Goal: Information Seeking & Learning: Check status

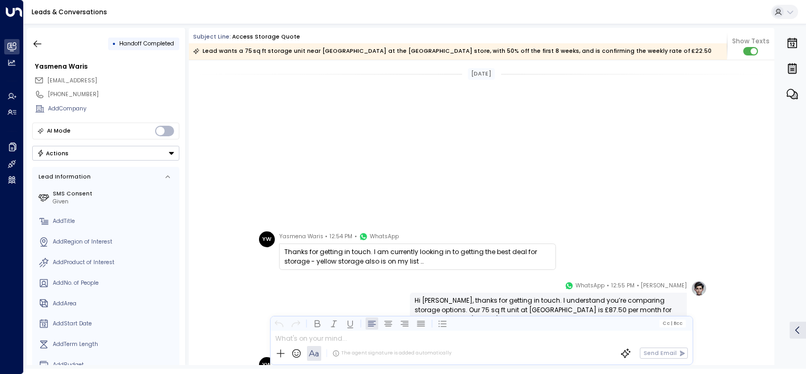
scroll to position [250, 0]
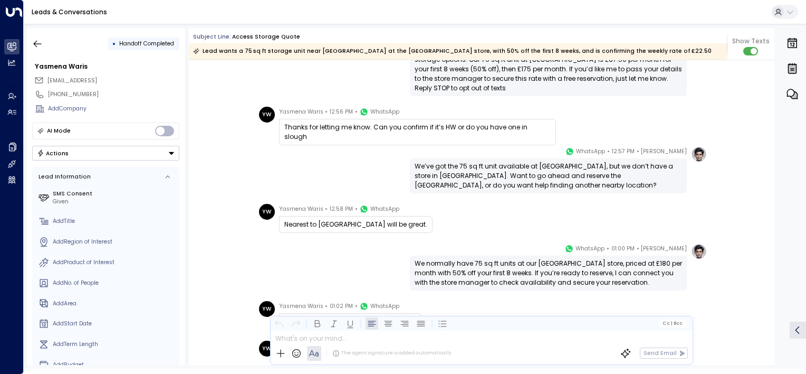
click at [31, 43] on button "button" at bounding box center [37, 43] width 19 height 19
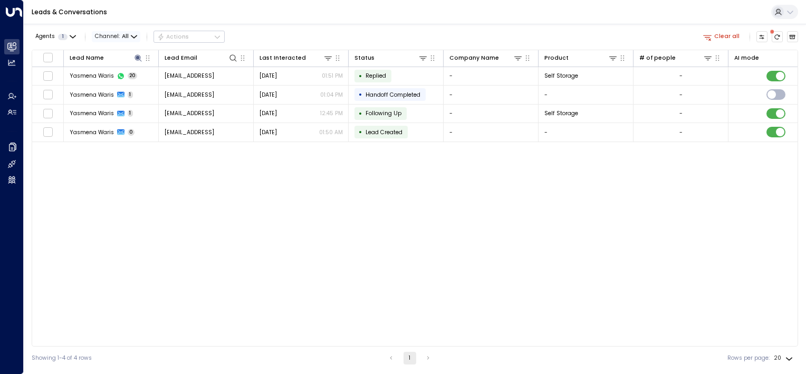
click at [125, 34] on span "All" at bounding box center [125, 36] width 7 height 6
click at [249, 212] on div at bounding box center [403, 187] width 806 height 374
click at [138, 61] on icon at bounding box center [138, 58] width 8 height 8
click at [185, 88] on icon "button" at bounding box center [185, 87] width 8 height 8
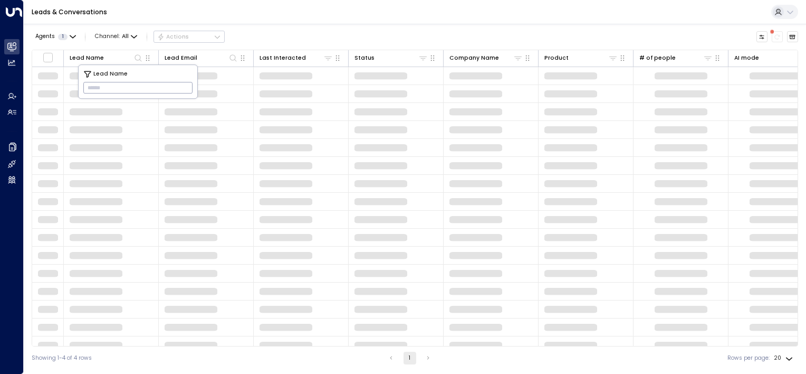
click at [384, 14] on div "Leads & Conversations" at bounding box center [415, 12] width 782 height 24
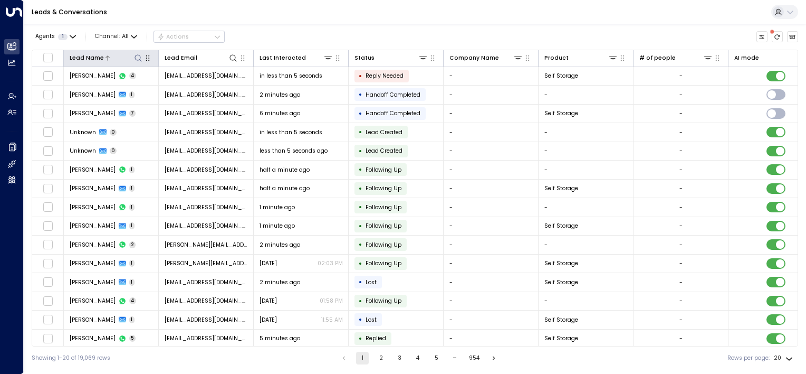
click at [137, 58] on icon at bounding box center [138, 58] width 8 height 8
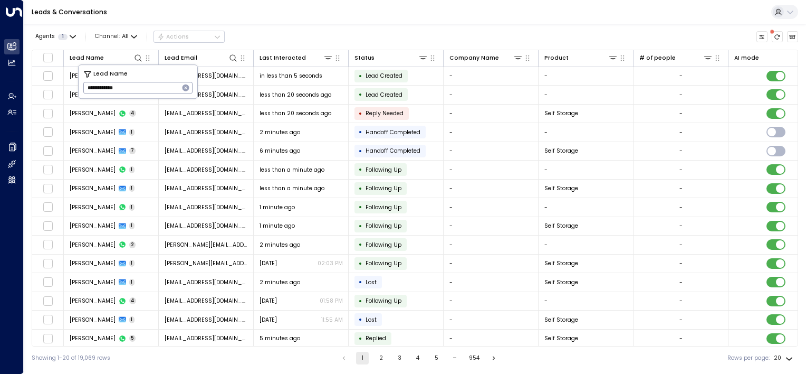
type input "**********"
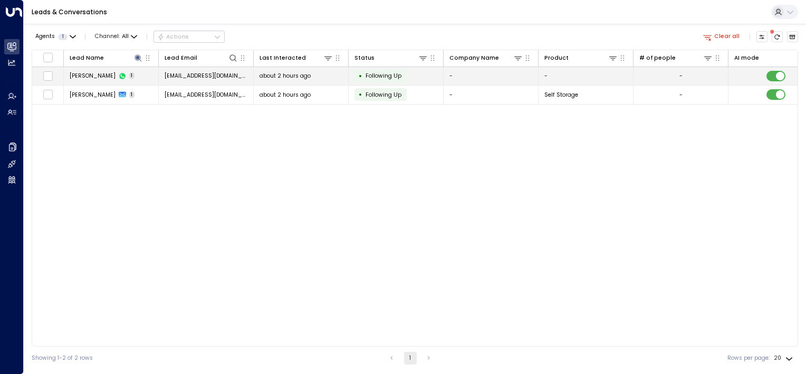
click at [313, 80] on td "about 2 hours ago" at bounding box center [301, 76] width 95 height 18
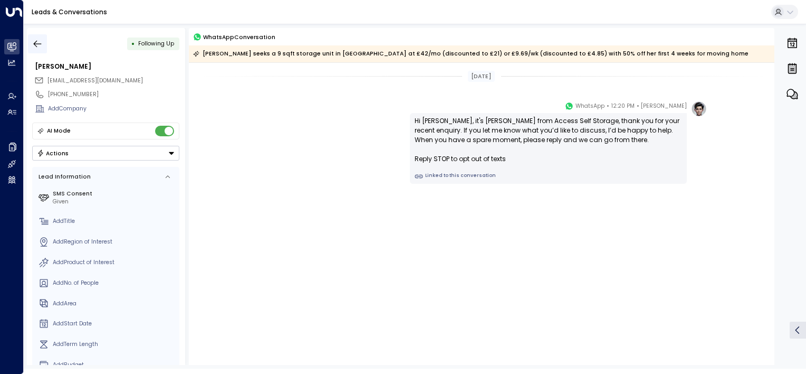
click at [36, 43] on icon "button" at bounding box center [37, 44] width 11 height 11
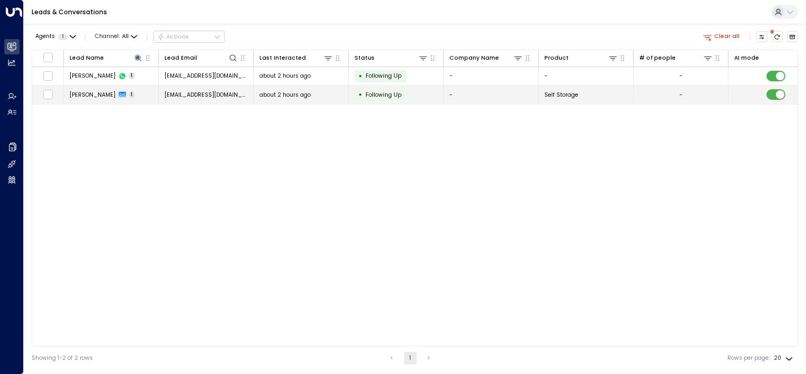
click at [245, 94] on span "[EMAIL_ADDRESS][DOMAIN_NAME]" at bounding box center [206, 95] width 83 height 8
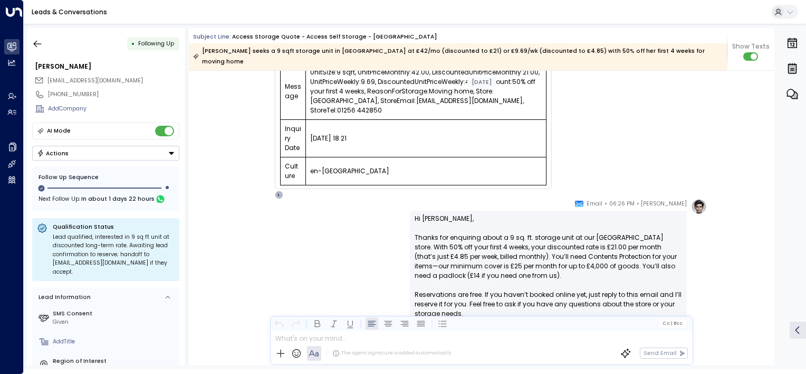
scroll to position [306, 0]
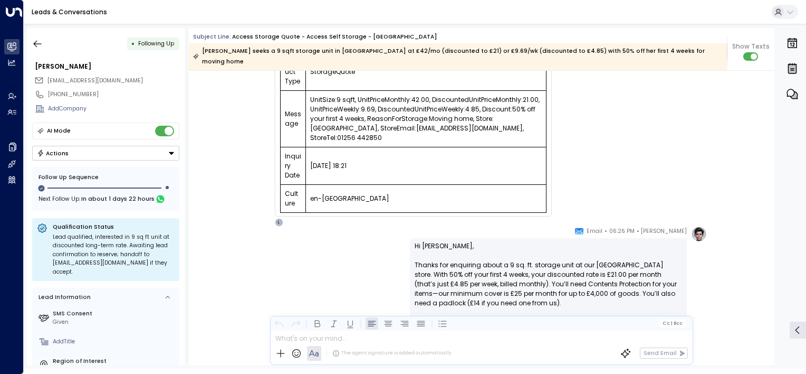
click at [730, 284] on div "[PERSON_NAME] • 06:26 PM • Email Hi [PERSON_NAME], Thanks for enquiring about a…" at bounding box center [482, 330] width 586 height 209
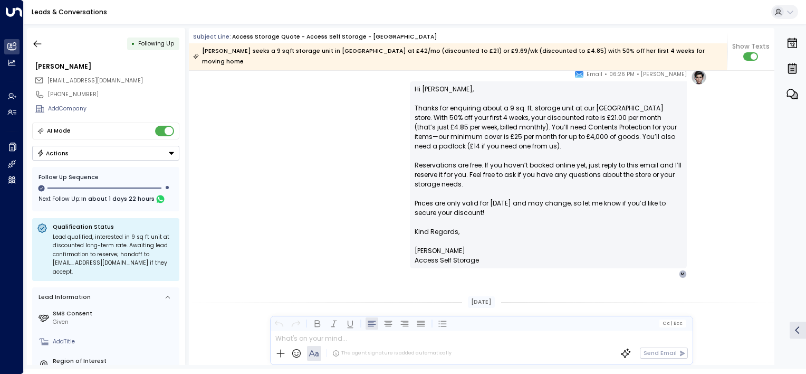
scroll to position [464, 0]
